Goal: Task Accomplishment & Management: Use online tool/utility

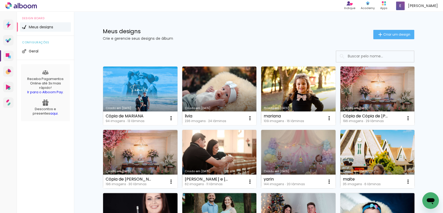
click at [145, 98] on link "Criado em [DATE]" at bounding box center [140, 95] width 75 height 59
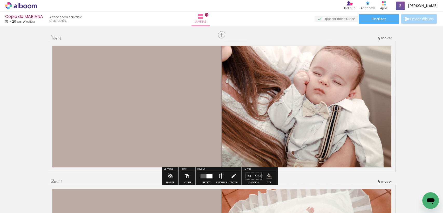
scroll to position [260, 0]
